Goal: Information Seeking & Learning: Find contact information

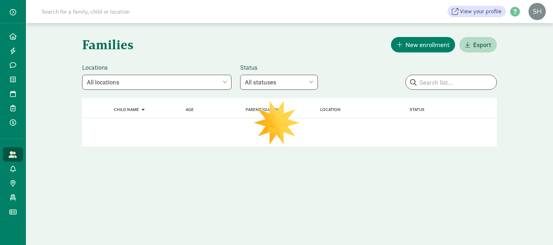
click at [196, 83] on select "All locations Smart Start Day School (Lake City) Smart Start Day School (Greenw…" at bounding box center [156, 82] width 149 height 15
select select "327500"
click at [82, 75] on select "All locations Smart Start Day School (Lake City) Smart Start Day School (Greenw…" at bounding box center [156, 82] width 149 height 15
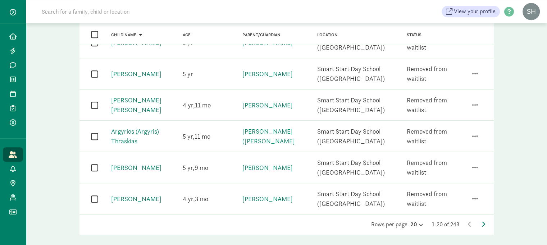
scroll to position [542, 0]
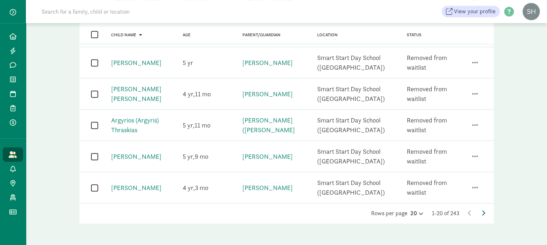
click at [483, 214] on icon at bounding box center [484, 214] width 4 height 6
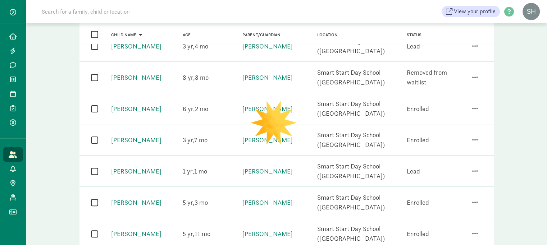
scroll to position [0, 0]
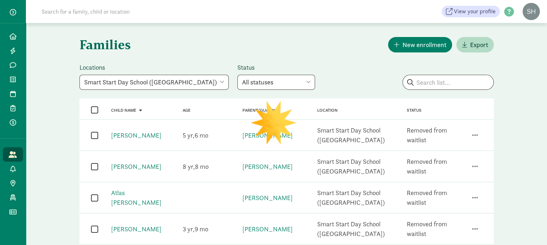
click at [273, 81] on select "All statuses Enrolled Inactive Removed from waitlist On waitlist Booked tour Le…" at bounding box center [277, 82] width 78 height 15
select select "on_waitlist"
click at [238, 75] on select "All statuses Enrolled Inactive Removed from waitlist On waitlist Booked tour Le…" at bounding box center [277, 82] width 78 height 15
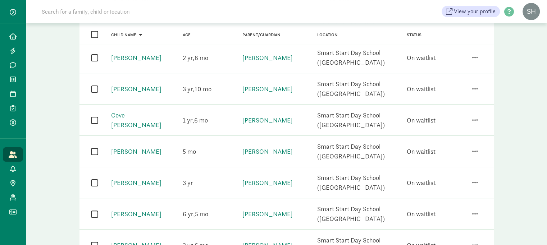
scroll to position [168, 0]
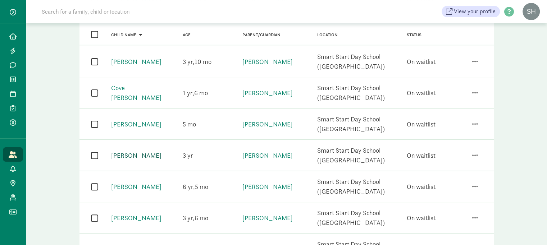
click at [139, 153] on link "[PERSON_NAME]" at bounding box center [136, 156] width 50 height 8
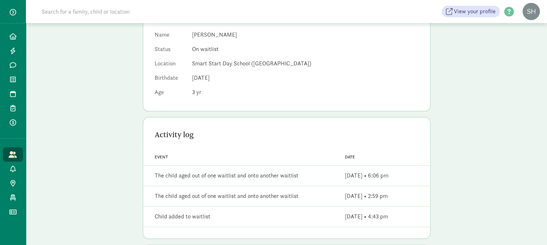
scroll to position [10, 0]
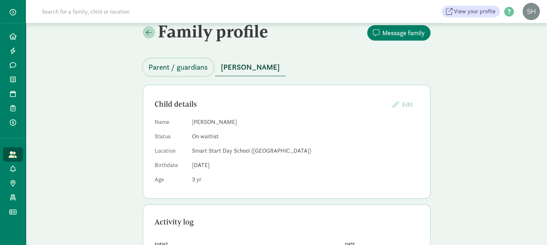
click at [201, 65] on span "Parent / guardians" at bounding box center [178, 68] width 59 height 12
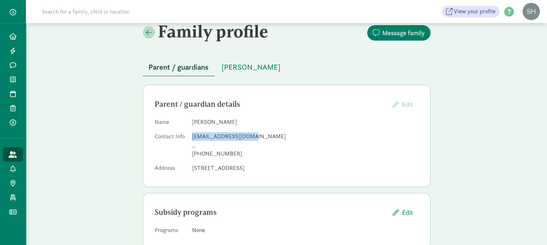
drag, startPoint x: 252, startPoint y: 136, endPoint x: 191, endPoint y: 136, distance: 60.5
click at [191, 136] on dl "Name Leah Manson Contact Info lmsmith078@gmail.com _ +12532285575 Address 3604 …" at bounding box center [287, 147] width 264 height 58
copy div "lmsmith078@gmail.com"
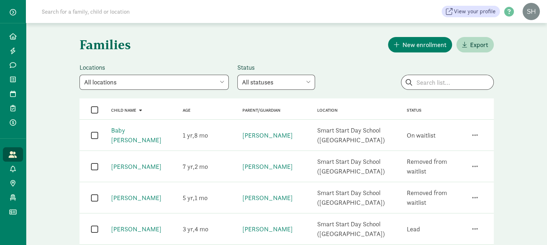
click at [274, 86] on select "All statuses Enrolled Inactive Removed from waitlist On waitlist Booked tour Le…" at bounding box center [277, 82] width 78 height 15
select select "on_waitlist"
click at [238, 75] on select "All statuses Enrolled Inactive Removed from waitlist On waitlist Booked tour Le…" at bounding box center [277, 82] width 78 height 15
click at [192, 86] on select "All locations Smart Start Day School (Lake City) Smart Start Day School (Greenw…" at bounding box center [154, 82] width 149 height 15
select select "327500"
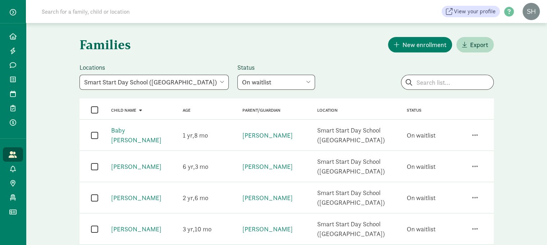
click at [80, 75] on select "All locations Smart Start Day School (Lake City) Smart Start Day School (Greenw…" at bounding box center [154, 82] width 149 height 15
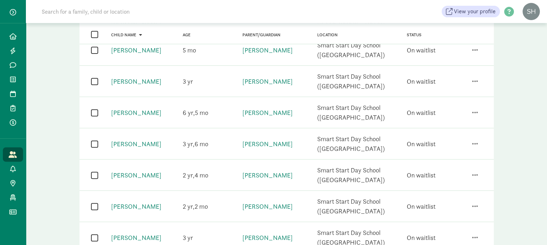
scroll to position [242, 0]
click at [147, 146] on link "[PERSON_NAME]" at bounding box center [136, 144] width 50 height 8
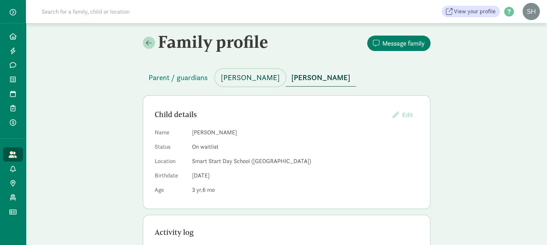
click at [236, 75] on span "[PERSON_NAME]" at bounding box center [250, 78] width 59 height 12
click at [305, 78] on span "[PERSON_NAME]" at bounding box center [320, 78] width 59 height 12
click at [178, 77] on span "Parent / guardians" at bounding box center [178, 78] width 59 height 12
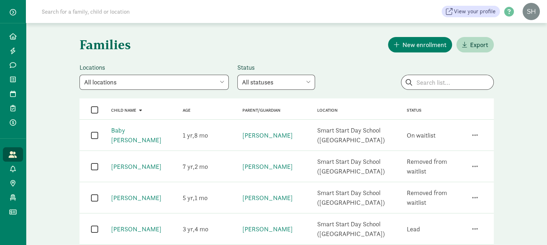
click at [267, 81] on select "All statuses Enrolled Inactive Removed from waitlist On waitlist Booked tour Le…" at bounding box center [277, 82] width 78 height 15
select select "on_waitlist"
click at [238, 75] on select "All statuses Enrolled Inactive Removed from waitlist On waitlist Booked tour Le…" at bounding box center [277, 82] width 78 height 15
click at [188, 85] on select "All locations Smart Start Day School (Lake City) Smart Start Day School (Greenw…" at bounding box center [154, 82] width 149 height 15
select select "327500"
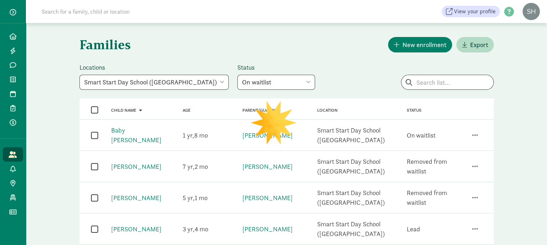
click at [80, 75] on select "All locations Smart Start Day School (Lake City) Smart Start Day School (Greenw…" at bounding box center [154, 82] width 149 height 15
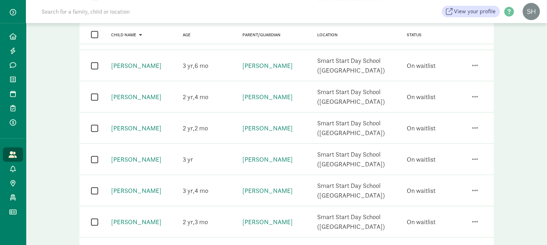
scroll to position [321, 0]
click at [265, 123] on link "[PERSON_NAME]" at bounding box center [268, 127] width 50 height 8
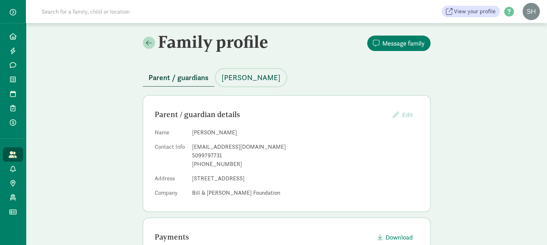
click at [244, 77] on span "[PERSON_NAME]" at bounding box center [251, 78] width 59 height 12
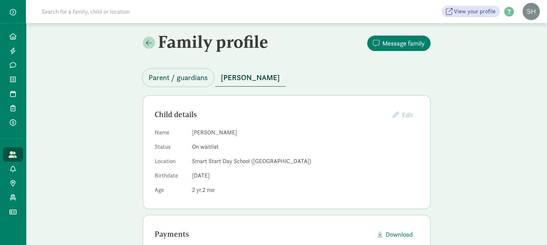
click at [194, 77] on span "Parent / guardians" at bounding box center [178, 78] width 59 height 12
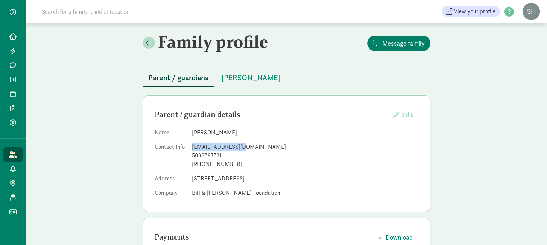
drag, startPoint x: 241, startPoint y: 144, endPoint x: 193, endPoint y: 146, distance: 49.0
click at [193, 146] on div "ajorg87@gmail.com" at bounding box center [305, 147] width 227 height 9
copy div "ajorg87@gmail.com"
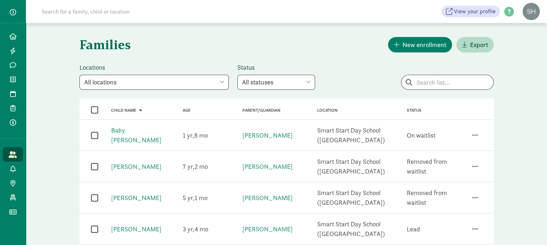
click at [170, 77] on select "All locations Smart Start Day School (Lake City) Smart Start Day School (Greenw…" at bounding box center [154, 82] width 149 height 15
select select "327500"
click at [80, 75] on select "All locations Smart Start Day School (Lake City) Smart Start Day School (Greenw…" at bounding box center [154, 82] width 149 height 15
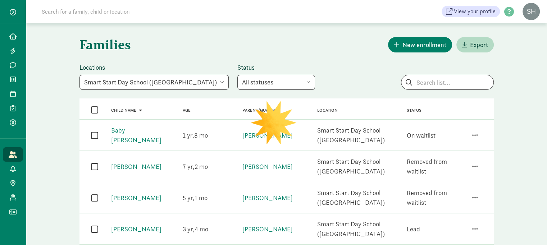
click at [249, 81] on select "All statuses Enrolled Inactive Removed from waitlist On waitlist Booked tour Le…" at bounding box center [277, 82] width 78 height 15
select select "on_waitlist"
click at [238, 75] on select "All statuses Enrolled Inactive Removed from waitlist On waitlist Booked tour Le…" at bounding box center [277, 82] width 78 height 15
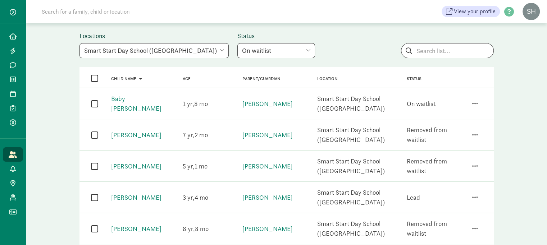
scroll to position [31, 0]
click at [260, 54] on select "All statuses Enrolled Inactive Removed from waitlist On waitlist Booked tour Le…" at bounding box center [277, 51] width 78 height 15
click at [238, 44] on select "All statuses Enrolled Inactive Removed from waitlist On waitlist Booked tour Le…" at bounding box center [277, 51] width 78 height 15
click at [238, 47] on select "All statuses Enrolled Inactive Removed from waitlist On waitlist Booked tour Le…" at bounding box center [277, 51] width 78 height 15
click at [238, 44] on select "All statuses Enrolled Inactive Removed from waitlist On waitlist Booked tour Le…" at bounding box center [277, 51] width 78 height 15
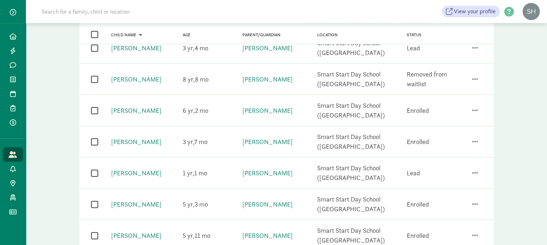
scroll to position [0, 0]
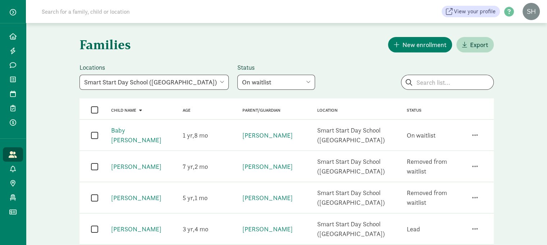
click at [180, 13] on input at bounding box center [138, 11] width 202 height 14
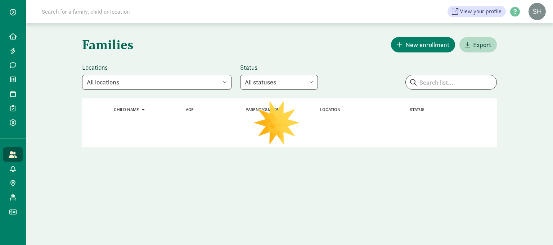
click at [275, 82] on select "All statuses Enrolled Inactive Removed from waitlist On waitlist Booked tour Le…" at bounding box center [279, 82] width 78 height 15
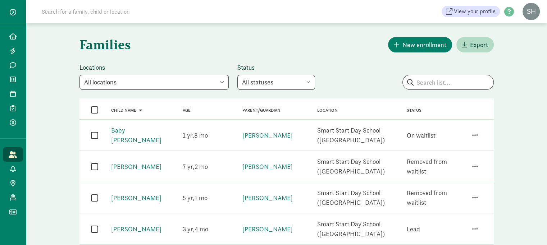
select select "on_waitlist"
click at [238, 75] on select "All statuses Enrolled Inactive Removed from waitlist On waitlist Booked tour Le…" at bounding box center [277, 82] width 78 height 15
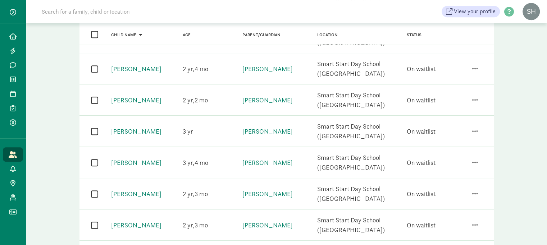
scroll to position [354, 0]
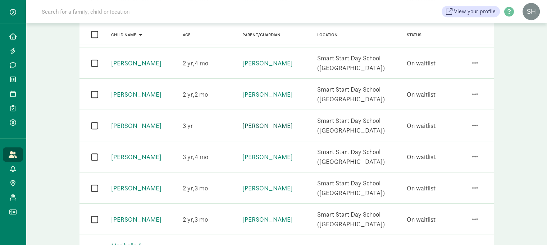
click at [262, 125] on link "[PERSON_NAME]" at bounding box center [268, 126] width 50 height 8
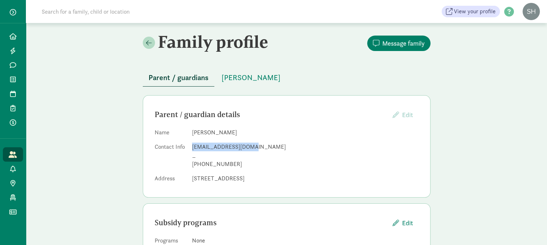
drag, startPoint x: 255, startPoint y: 148, endPoint x: 191, endPoint y: 145, distance: 63.8
click at [191, 145] on dl "Name Kay Hwang Contact Info kayhwang99@gmail.com _ +12068544025 Address 1922 NE…" at bounding box center [287, 157] width 264 height 58
copy div "kayhwang99@gmail.com"
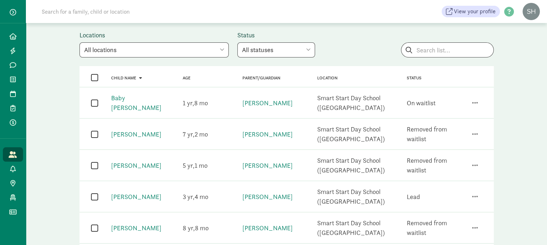
scroll to position [5, 0]
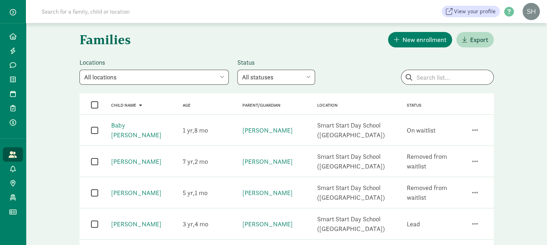
click at [265, 77] on select "All statuses Enrolled Inactive Removed from waitlist On waitlist Booked tour Le…" at bounding box center [277, 77] width 78 height 15
select select "on_waitlist"
click at [238, 70] on select "All statuses Enrolled Inactive Removed from waitlist On waitlist Booked tour Le…" at bounding box center [277, 77] width 78 height 15
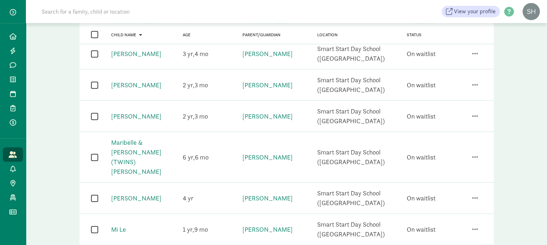
scroll to position [461, 0]
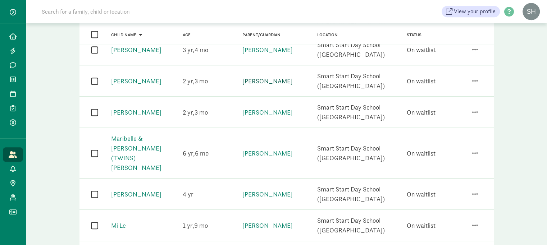
click at [279, 78] on link "Allyson Paisley" at bounding box center [268, 81] width 50 height 8
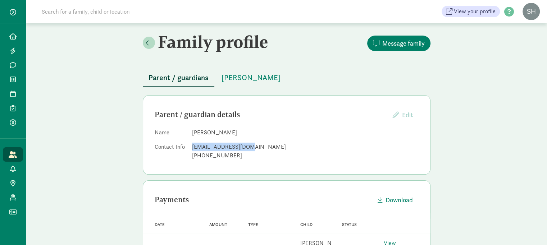
drag, startPoint x: 245, startPoint y: 147, endPoint x: 193, endPoint y: 146, distance: 52.6
click at [193, 146] on div "aapaisley@gmail.com" at bounding box center [305, 147] width 227 height 9
copy div "aapaisley@gmail.com"
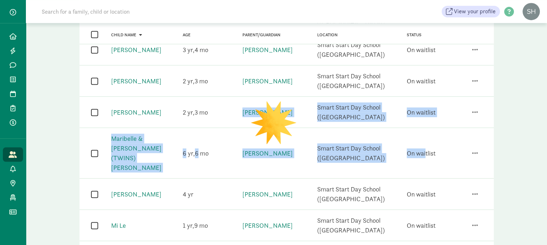
drag, startPoint x: 236, startPoint y: 121, endPoint x: 429, endPoint y: 130, distance: 193.1
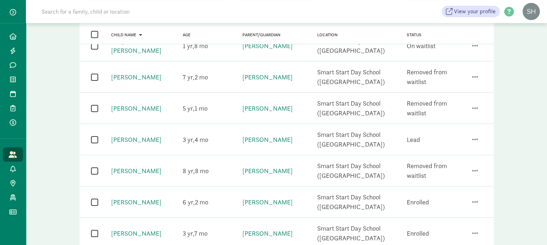
scroll to position [0, 0]
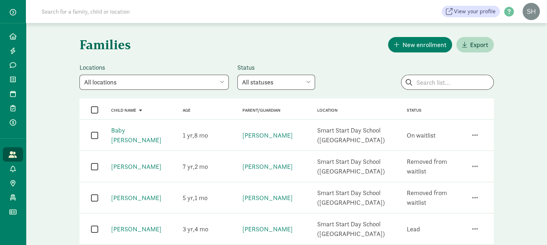
click at [254, 85] on select "All statuses Enrolled Inactive Removed from waitlist On waitlist Booked tour Le…" at bounding box center [277, 82] width 78 height 15
select select "on_waitlist"
click at [238, 75] on select "All statuses Enrolled Inactive Removed from waitlist On waitlist Booked tour Le…" at bounding box center [277, 82] width 78 height 15
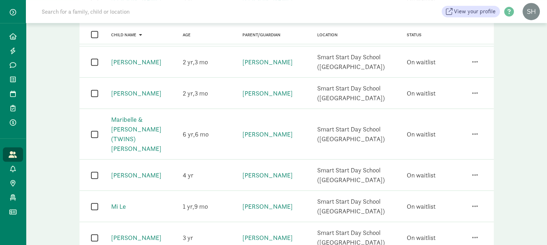
scroll to position [483, 0]
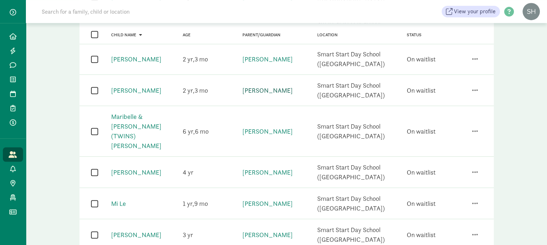
click at [247, 90] on link "Ben Hudson" at bounding box center [268, 90] width 50 height 8
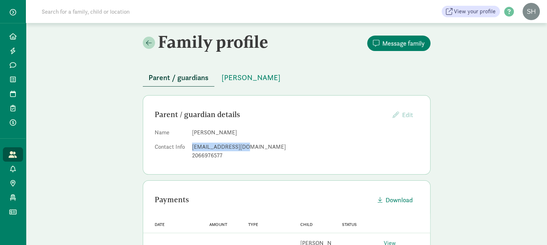
drag, startPoint x: 248, startPoint y: 147, endPoint x: 191, endPoint y: 143, distance: 56.6
click at [191, 143] on dl "Name Ben Hudson Contact Info bdhudson@gmail.com 2066976577" at bounding box center [287, 145] width 264 height 35
copy div "bdhudson@gmail.com"
click at [13, 76] on icon at bounding box center [13, 79] width 6 height 6
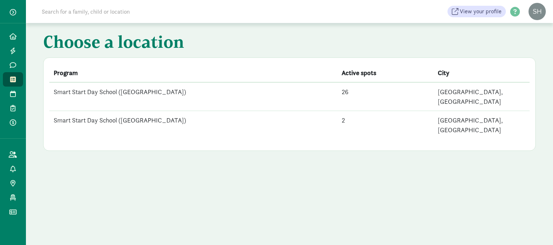
click at [138, 89] on td "Smart Start Day School ([GEOGRAPHIC_DATA])" at bounding box center [193, 96] width 288 height 29
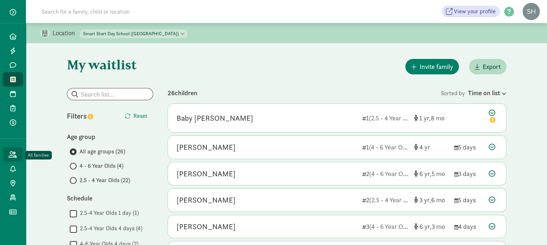
click at [14, 159] on link "All families" at bounding box center [13, 155] width 20 height 14
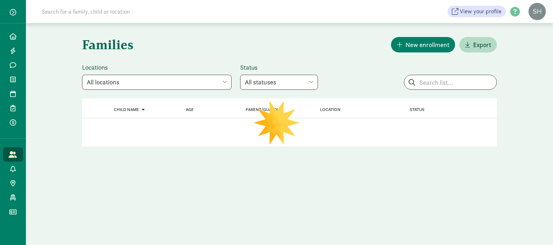
click at [240, 83] on select "All statuses Enrolled Inactive Removed from waitlist On waitlist Booked tour Le…" at bounding box center [279, 82] width 78 height 15
click at [240, 75] on select "All statuses Enrolled Inactive Removed from waitlist On waitlist Booked tour Le…" at bounding box center [279, 82] width 78 height 15
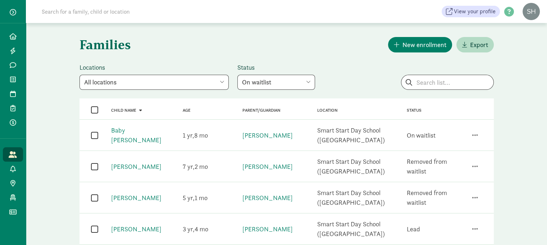
click at [275, 80] on select "All statuses Enrolled Inactive Removed from waitlist On waitlist Booked tour Le…" at bounding box center [277, 82] width 78 height 15
click at [238, 75] on select "All statuses Enrolled Inactive Removed from waitlist On waitlist Booked tour Le…" at bounding box center [277, 82] width 78 height 15
click at [274, 83] on select "All statuses Enrolled Inactive Removed from waitlist On waitlist Booked tour Le…" at bounding box center [277, 82] width 78 height 15
select select "on_waitlist"
click at [238, 75] on select "All statuses Enrolled Inactive Removed from waitlist On waitlist Booked tour Le…" at bounding box center [277, 82] width 78 height 15
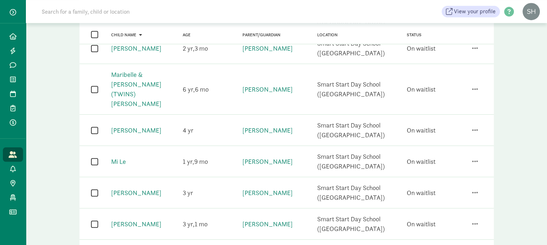
scroll to position [527, 0]
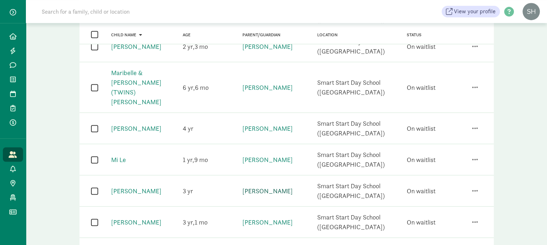
click at [271, 187] on link "[PERSON_NAME]" at bounding box center [268, 191] width 50 height 8
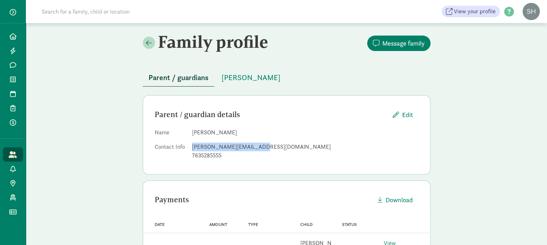
drag, startPoint x: 258, startPoint y: 145, endPoint x: 190, endPoint y: 145, distance: 68.4
click at [190, 145] on dl "Name Molly Ryden Contact Info molly.ryden99@gmail.com 7635285555" at bounding box center [287, 145] width 264 height 35
copy div "molly.ryden99@gmail.com"
click at [9, 77] on span at bounding box center [13, 79] width 8 height 6
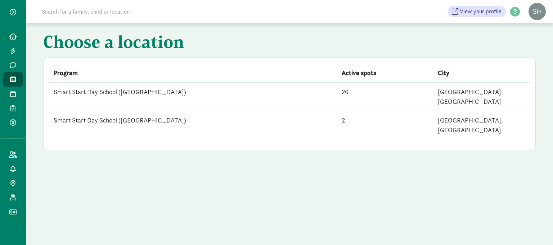
click at [134, 90] on td "Smart Start Day School ([GEOGRAPHIC_DATA])" at bounding box center [193, 96] width 288 height 29
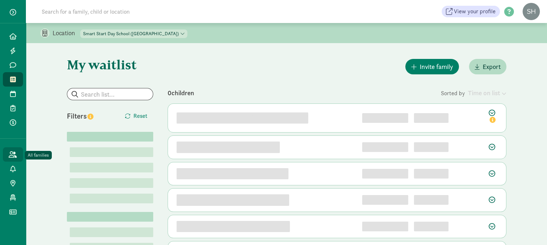
click at [8, 150] on link "All families" at bounding box center [13, 155] width 20 height 14
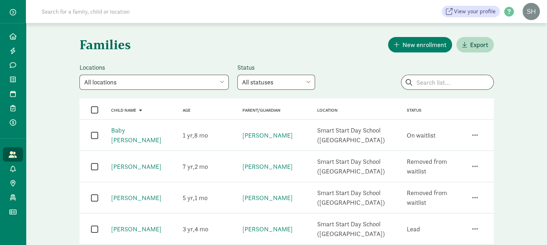
click at [276, 81] on select "All statuses Enrolled Inactive Removed from waitlist On waitlist Booked tour Le…" at bounding box center [277, 82] width 78 height 15
select select "on_waitlist"
click at [238, 75] on select "All statuses Enrolled Inactive Removed from waitlist On waitlist Booked tour Le…" at bounding box center [277, 82] width 78 height 15
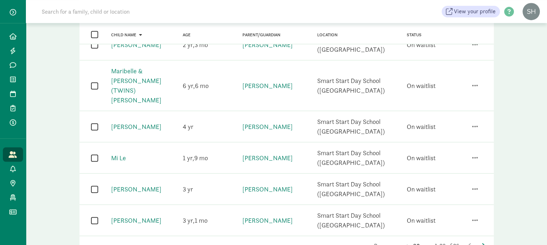
scroll to position [542, 0]
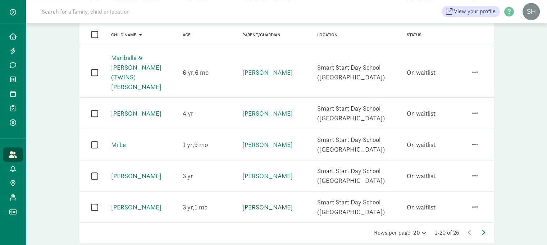
click at [252, 203] on link "[PERSON_NAME]" at bounding box center [268, 207] width 50 height 8
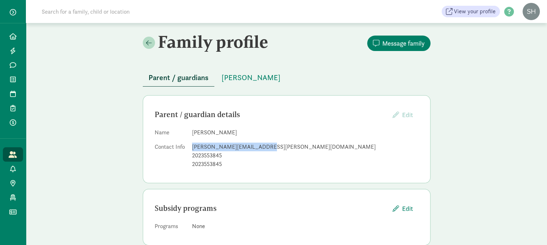
drag, startPoint x: 259, startPoint y: 146, endPoint x: 191, endPoint y: 144, distance: 68.4
click at [191, 144] on dl "Name [PERSON_NAME] Contact Info [PERSON_NAME][EMAIL_ADDRESS][PERSON_NAME][DOMAI…" at bounding box center [287, 149] width 264 height 43
copy div "[PERSON_NAME][EMAIL_ADDRESS][PERSON_NAME][DOMAIN_NAME]"
